Goal: Information Seeking & Learning: Learn about a topic

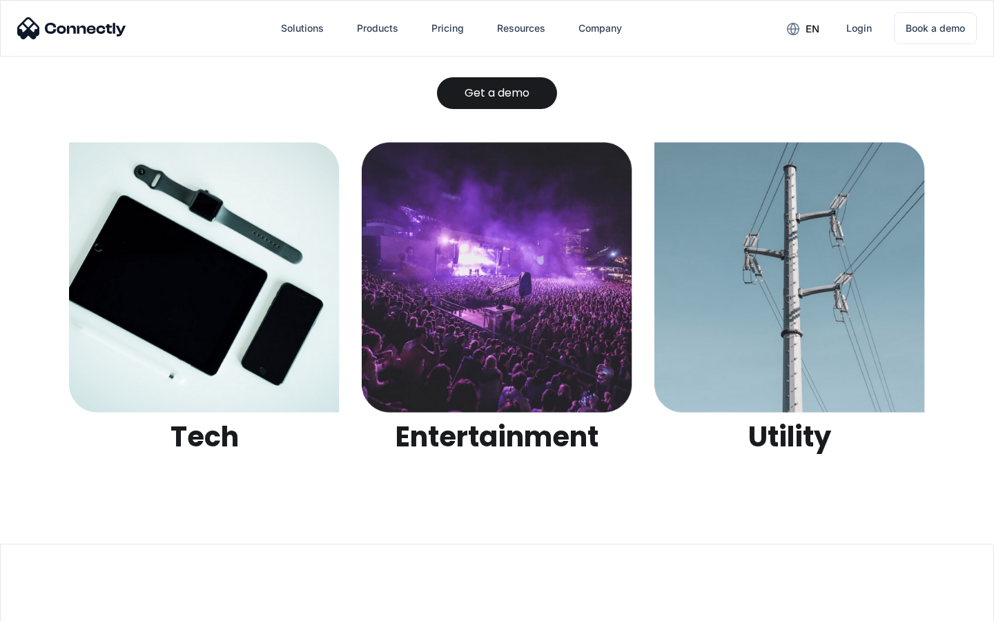
scroll to position [4356, 0]
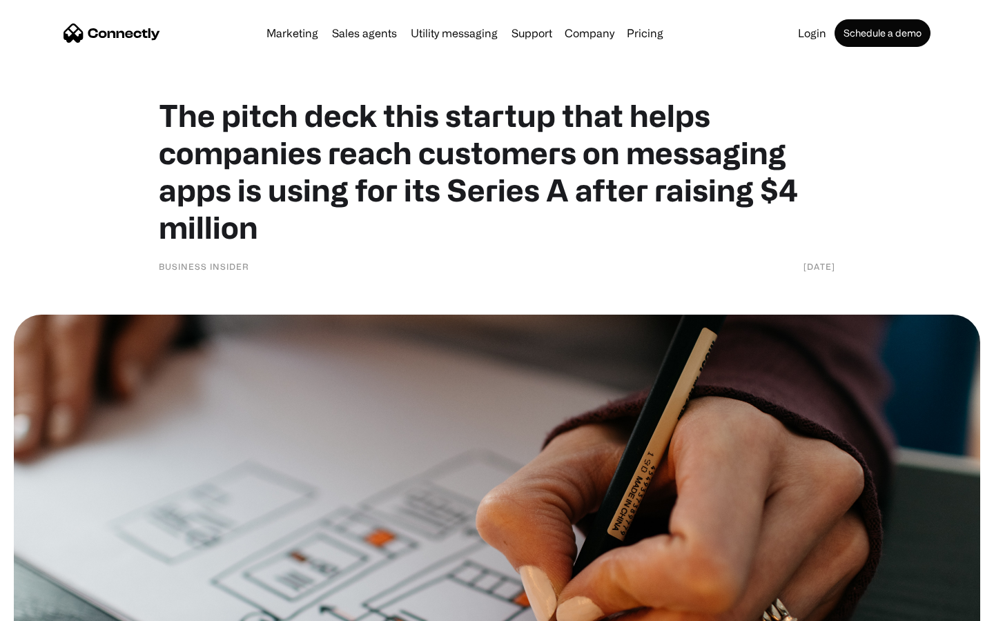
scroll to position [5987, 0]
